Goal: Register for event/course

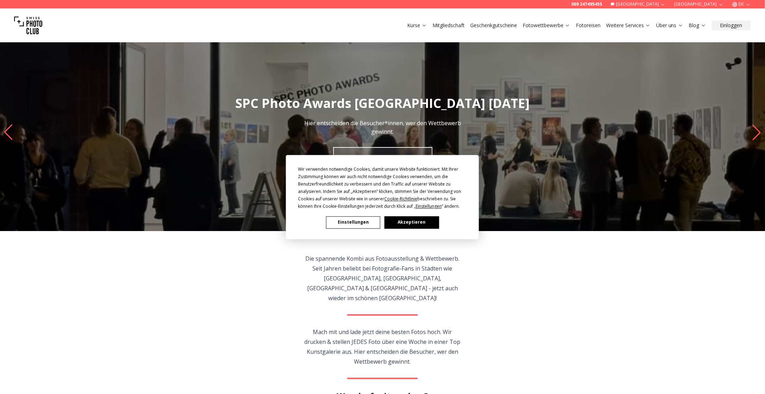
click at [410, 221] on button "Akzeptieren" at bounding box center [412, 222] width 54 height 12
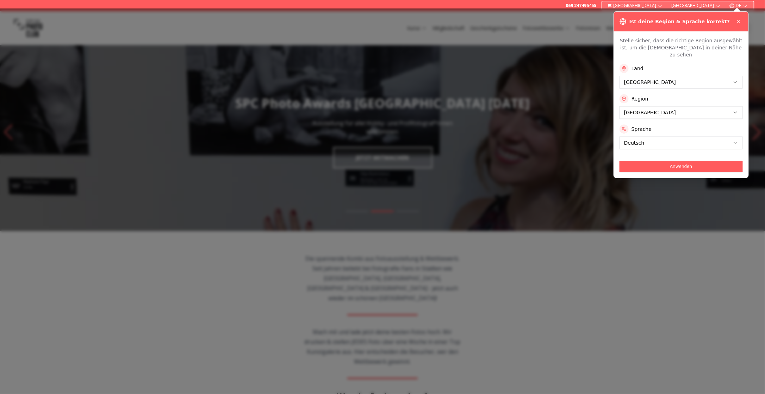
drag, startPoint x: 409, startPoint y: 159, endPoint x: 396, endPoint y: 156, distance: 13.8
click at [396, 156] on div at bounding box center [382, 200] width 765 height 385
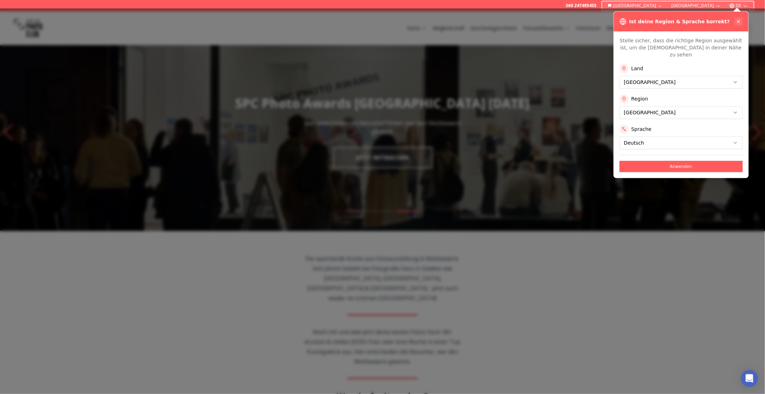
click at [741, 19] on icon at bounding box center [739, 22] width 6 height 6
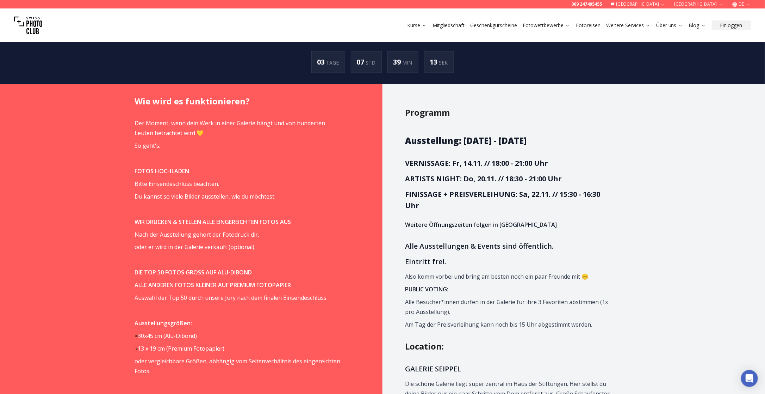
scroll to position [423, 0]
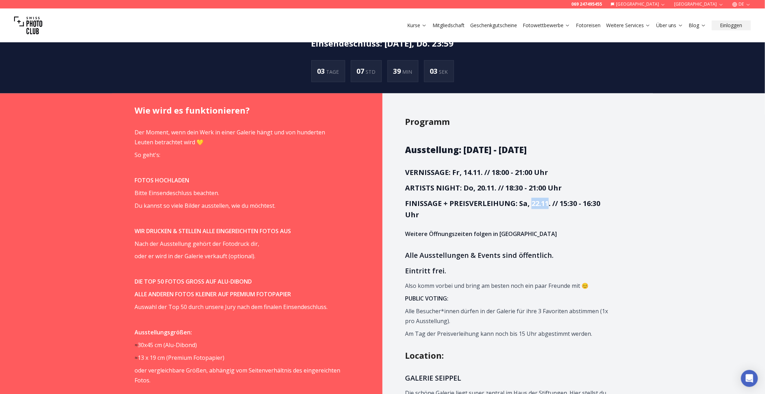
drag, startPoint x: 536, startPoint y: 192, endPoint x: 546, endPoint y: 192, distance: 10.2
click at [546, 198] on strong "FINISSAGE + PREISVERLEIHUNG: Sa, 22.11. // 15:30 - 16:30 Uhr" at bounding box center [502, 208] width 195 height 21
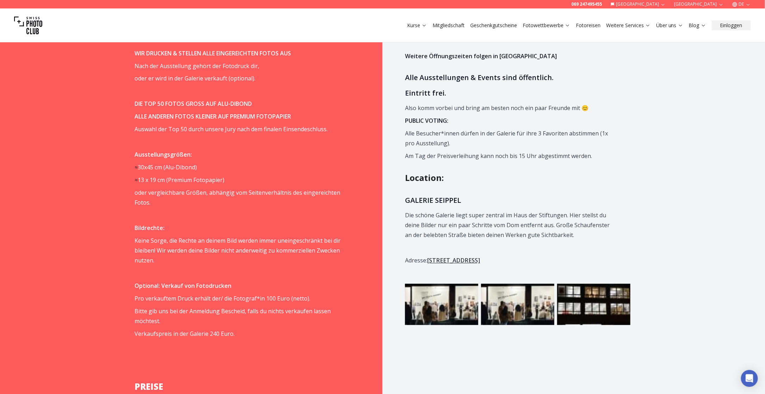
scroll to position [634, 0]
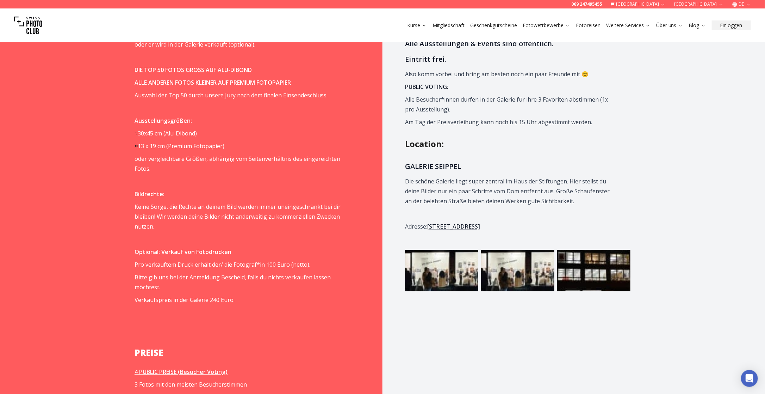
click at [441, 269] on img at bounding box center [441, 270] width 73 height 41
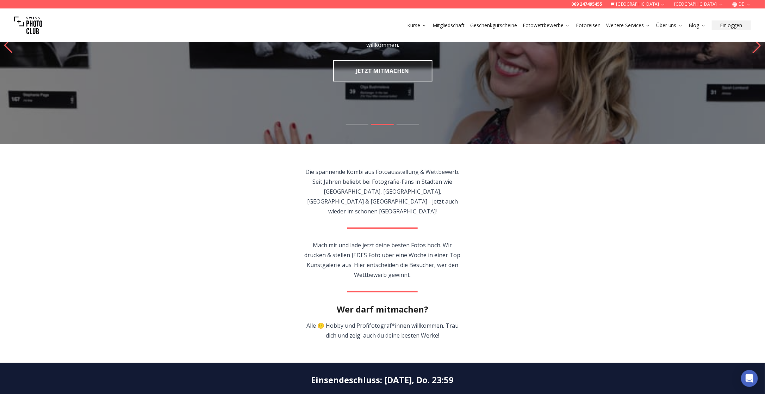
scroll to position [35, 0]
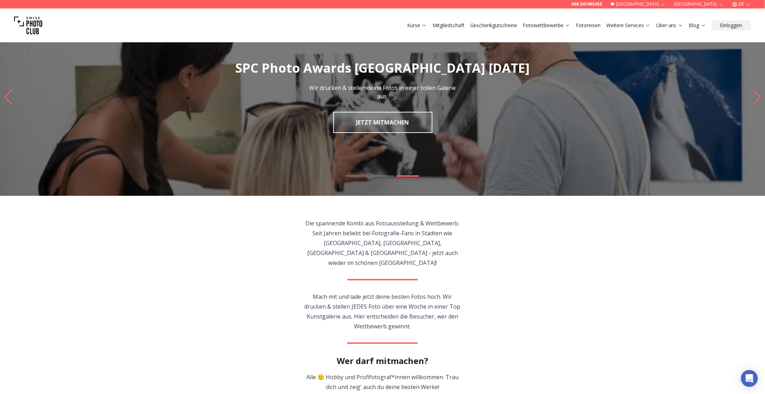
click at [0, 0] on slot at bounding box center [0, 0] width 0 height 0
click at [392, 122] on link "JETZT MITMACHEN" at bounding box center [382, 122] width 99 height 21
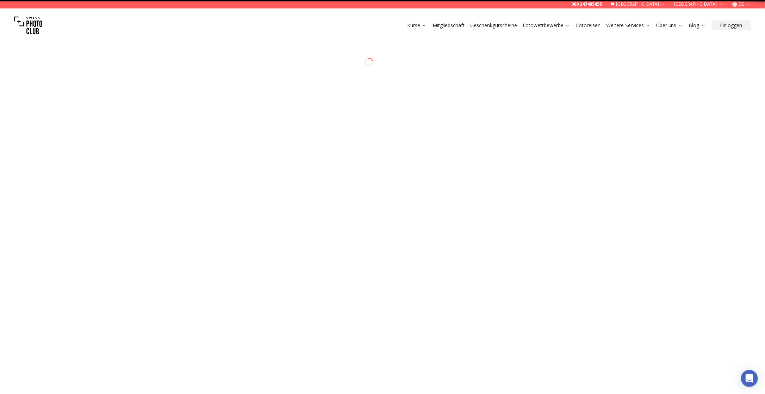
select select "*******"
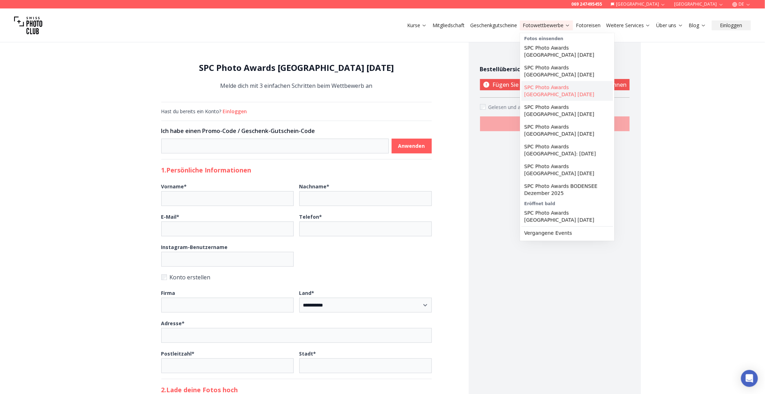
click at [554, 87] on link "SPC Photo Awards [GEOGRAPHIC_DATA] [DATE]" at bounding box center [568, 91] width 92 height 20
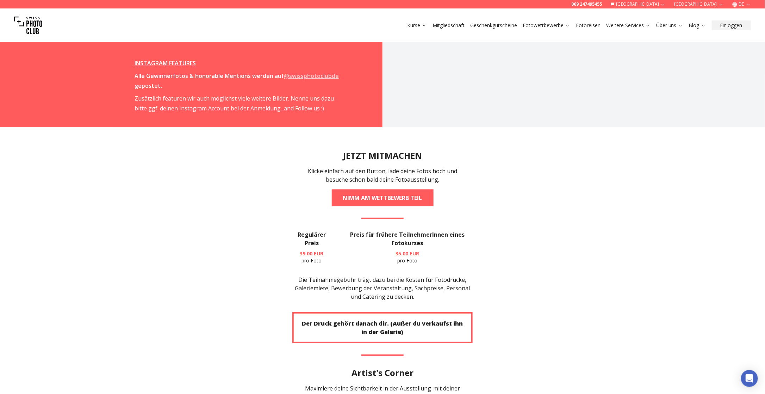
scroll to position [1339, 0]
